Goal: Task Accomplishment & Management: Use online tool/utility

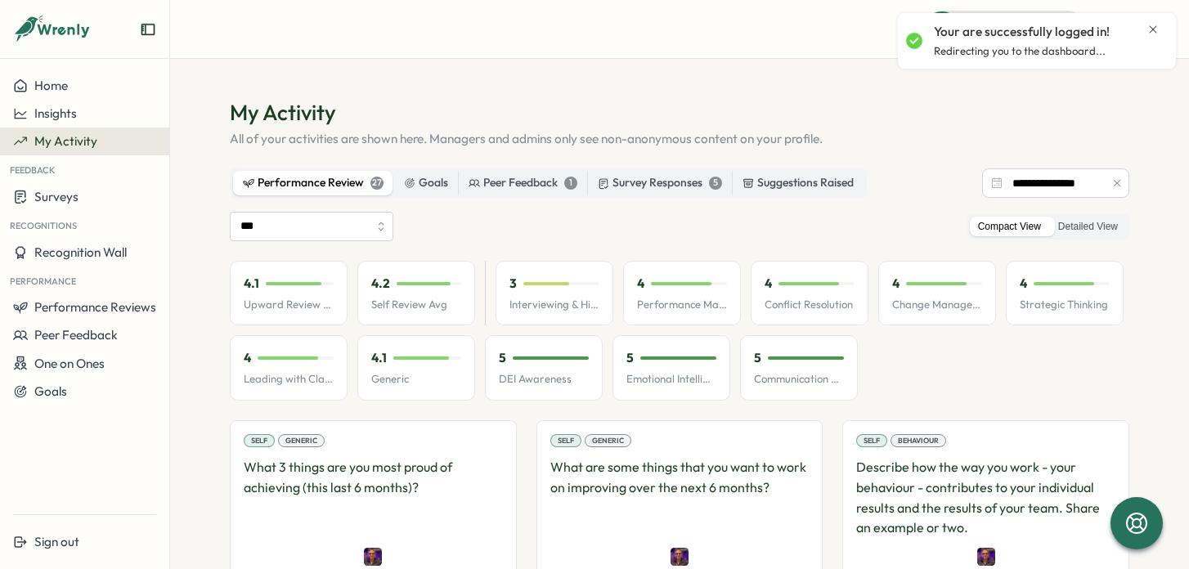
click at [1155, 29] on icon "Close notification" at bounding box center [1153, 29] width 13 height 13
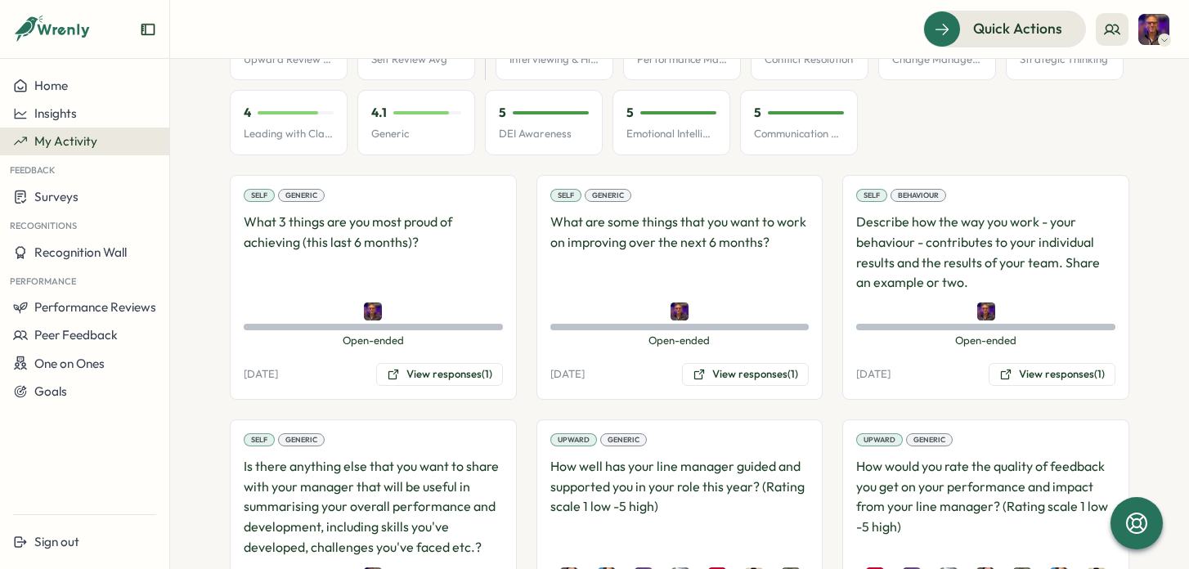
scroll to position [247, 0]
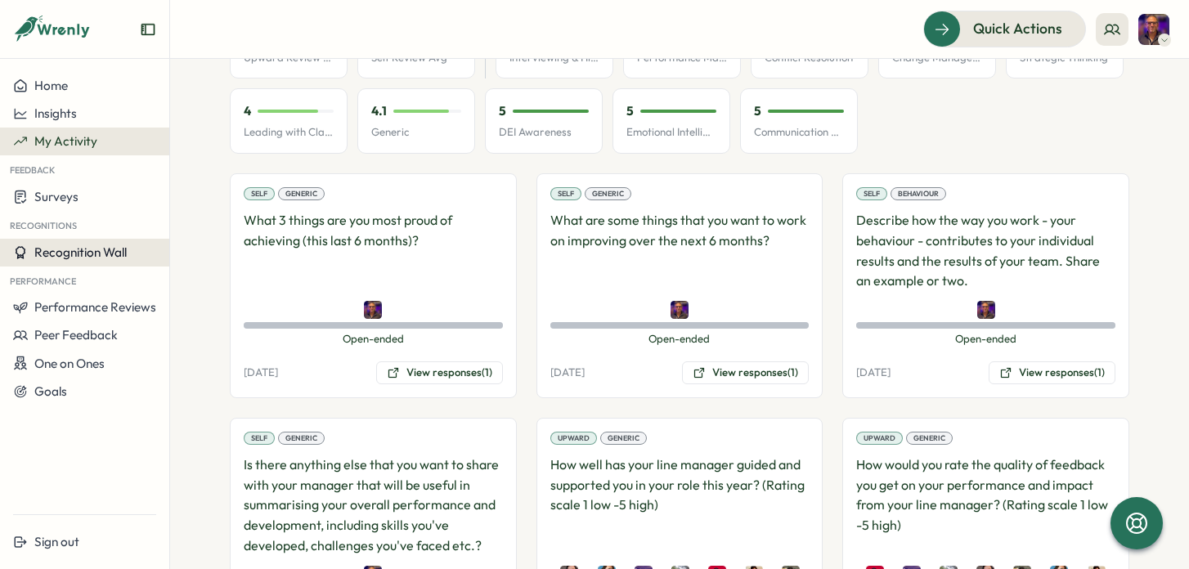
click at [72, 250] on span "Recognition Wall" at bounding box center [80, 253] width 92 height 16
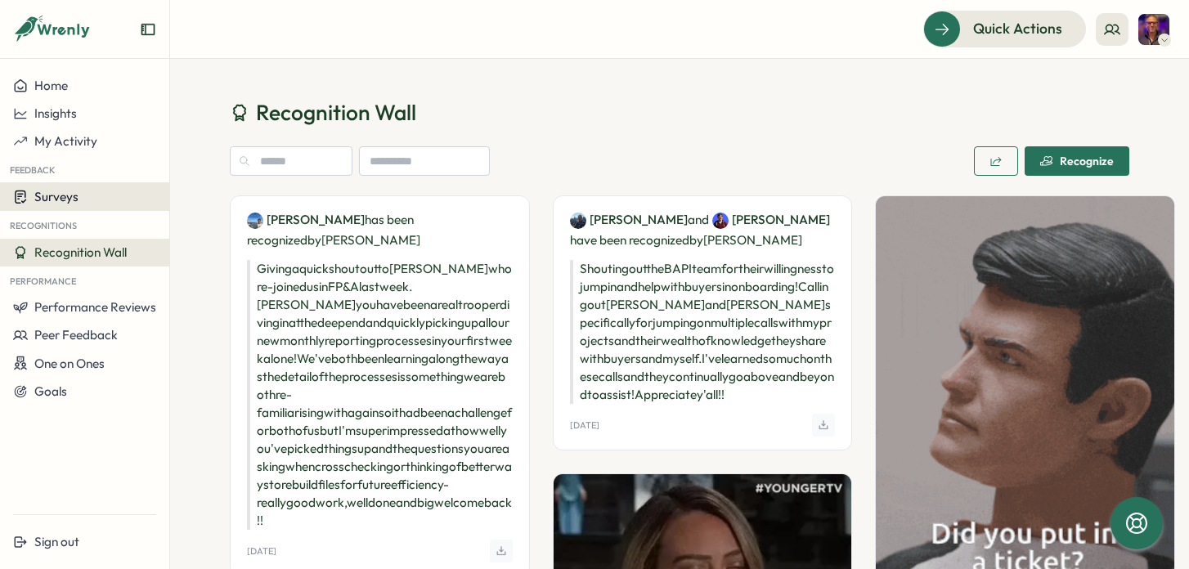
click at [60, 195] on span "Surveys" at bounding box center [56, 197] width 44 height 16
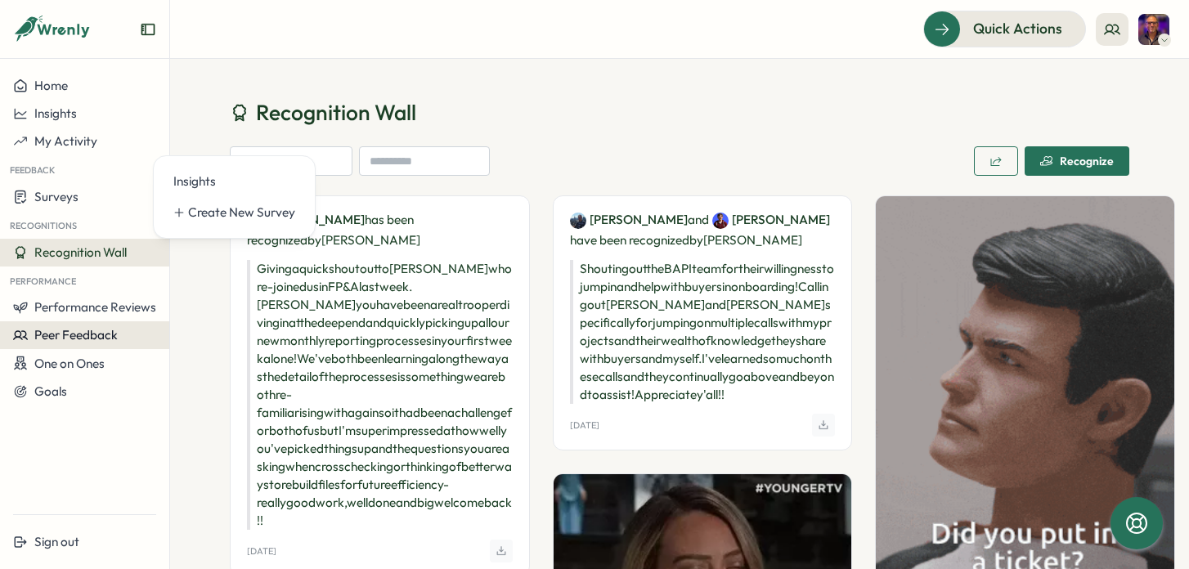
click at [70, 334] on span "Peer Feedback" at bounding box center [75, 335] width 83 height 16
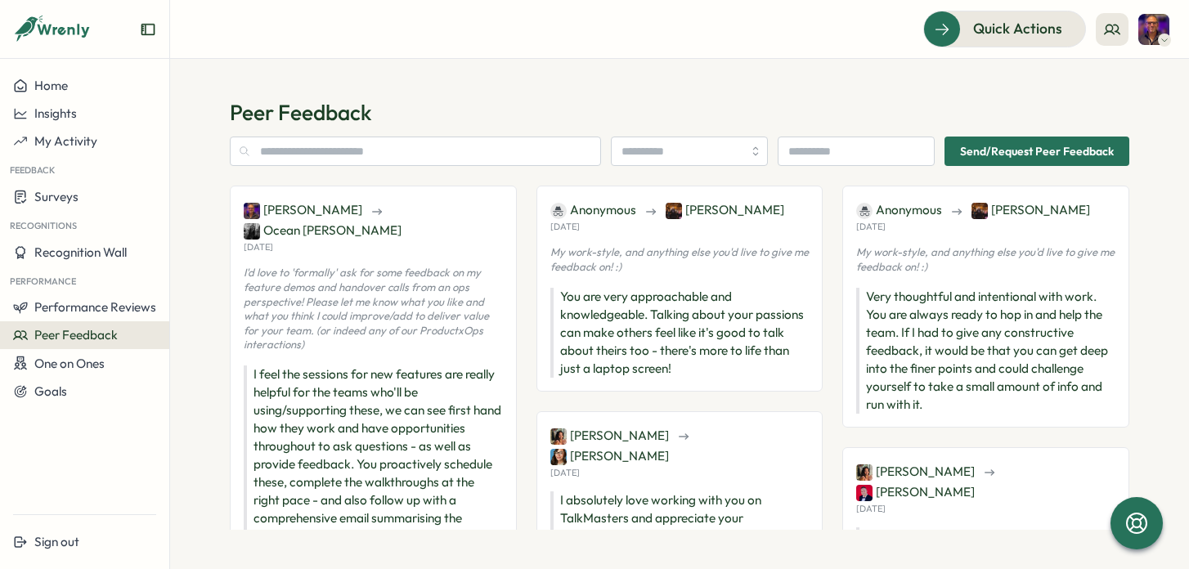
click at [364, 223] on div "[PERSON_NAME] [PERSON_NAME][DATE]" at bounding box center [373, 226] width 259 height 53
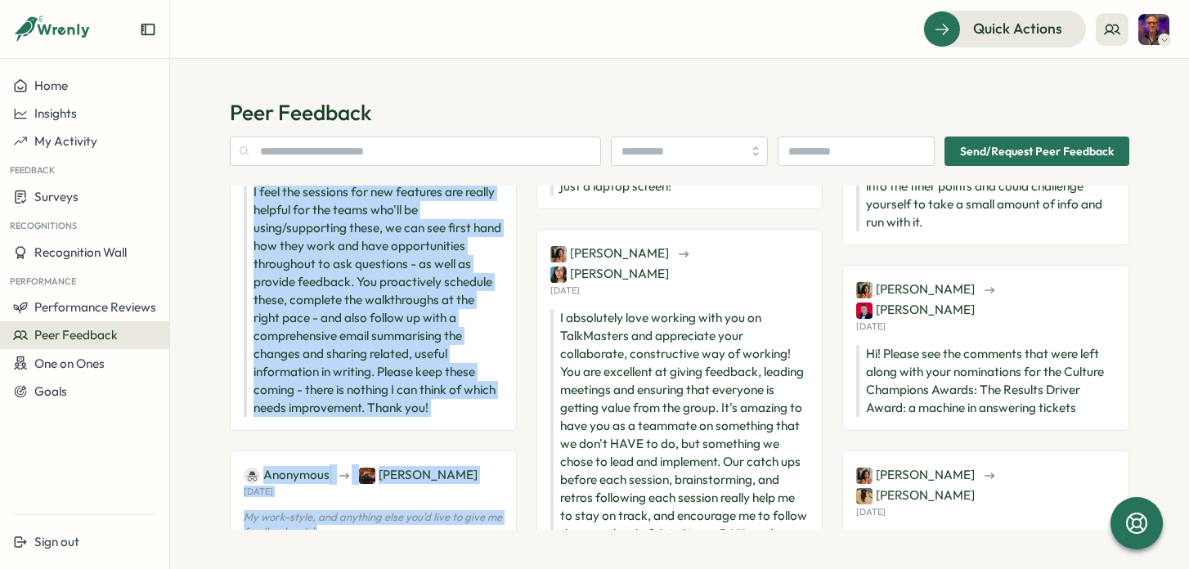
scroll to position [238, 0]
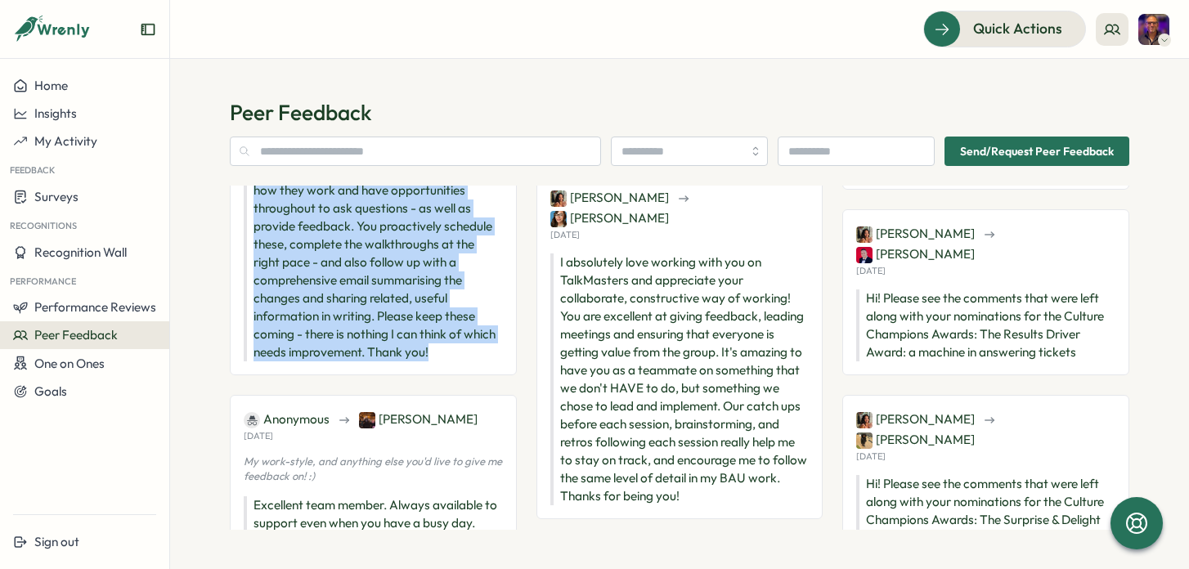
drag, startPoint x: 245, startPoint y: 227, endPoint x: 472, endPoint y: 338, distance: 252.8
click at [472, 338] on div "[PERSON_NAME] [PERSON_NAME][DATE] I'd love to 'formally' ask for some feedback …" at bounding box center [373, 162] width 287 height 428
copy div "[DATE] I'd love to 'formally' ask for some feedback on my feature demos and han…"
